Goal: Use online tool/utility: Utilize a website feature to perform a specific function

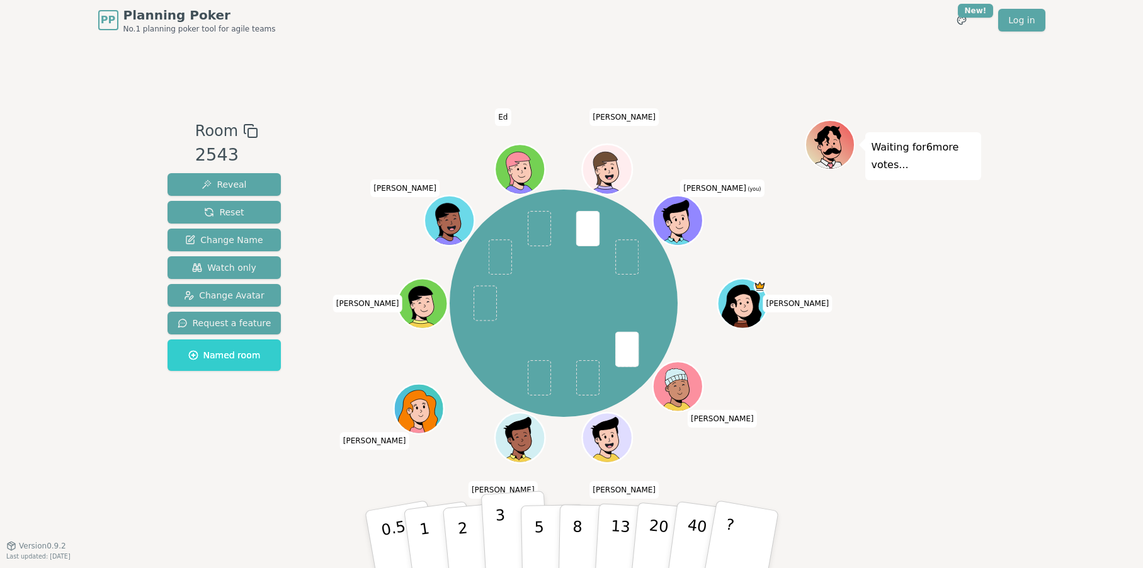
click at [501, 518] on p "3" at bounding box center [501, 540] width 14 height 69
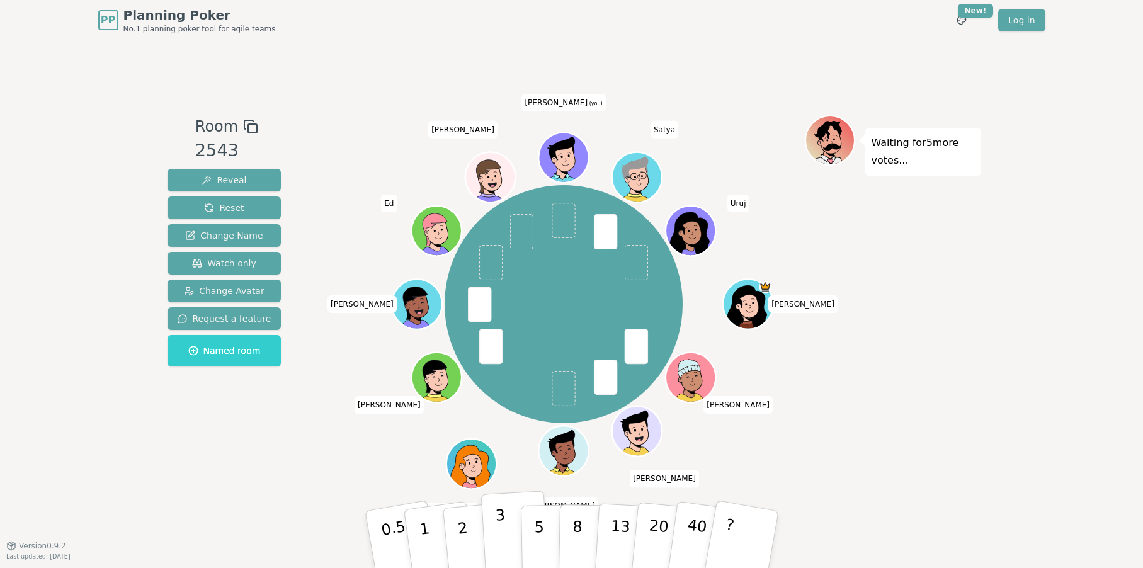
click at [496, 527] on p "3" at bounding box center [501, 540] width 14 height 69
click at [423, 531] on p "1" at bounding box center [425, 541] width 19 height 69
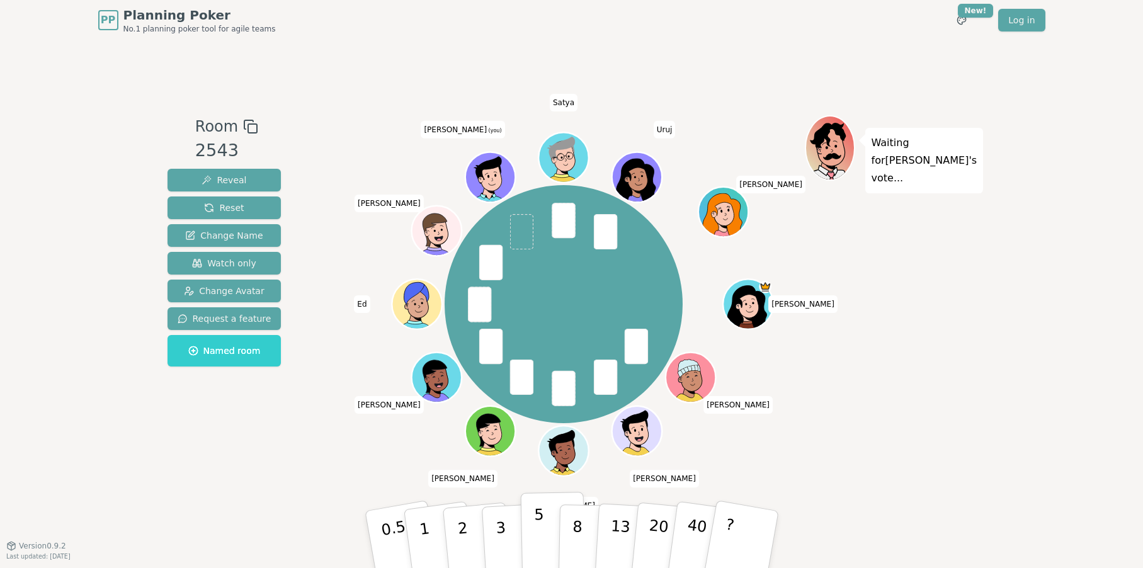
click at [536, 529] on p "5" at bounding box center [538, 540] width 11 height 68
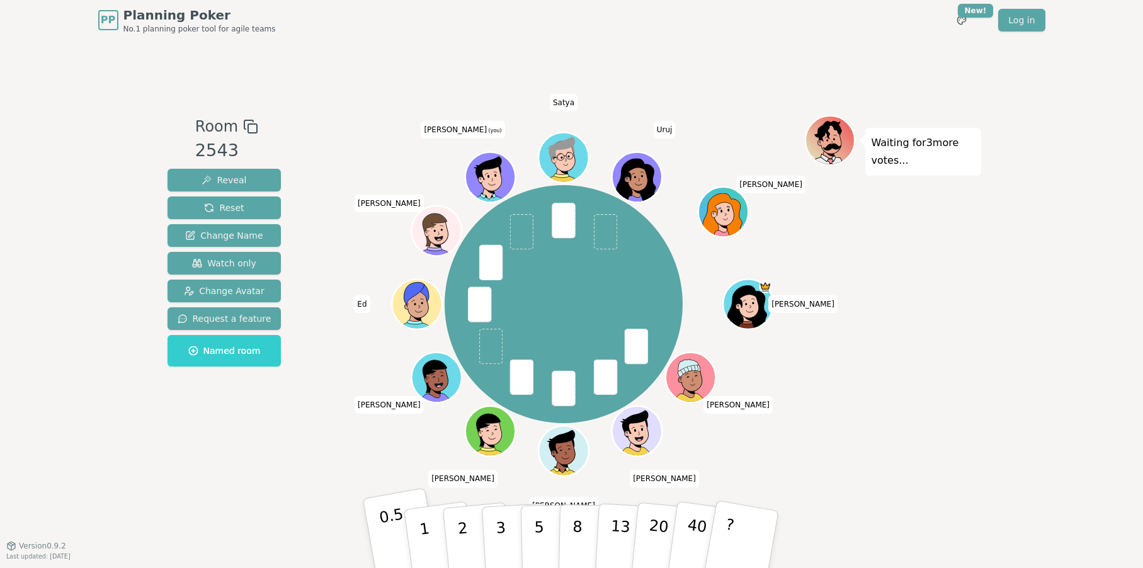
click at [386, 524] on p "0.5" at bounding box center [395, 540] width 35 height 71
click at [500, 529] on p "3" at bounding box center [501, 540] width 14 height 69
